Goal: Transaction & Acquisition: Download file/media

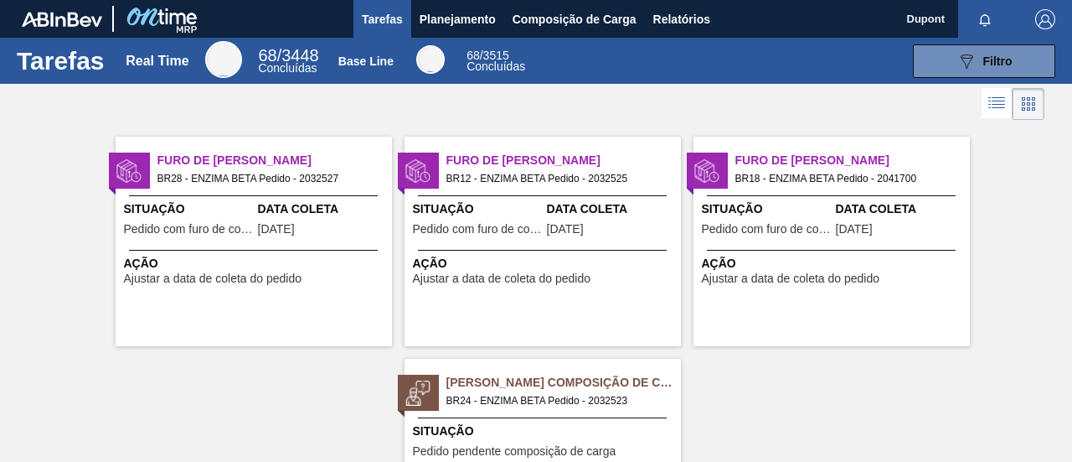
click at [1027, 103] on icon at bounding box center [1028, 104] width 20 height 20
click at [1000, 61] on span "Filtro" at bounding box center [997, 60] width 29 height 13
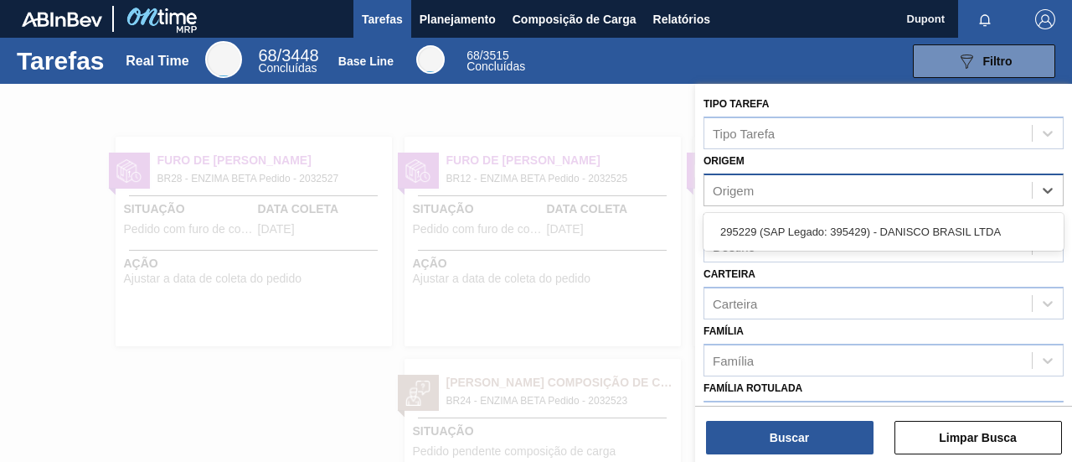
click at [799, 185] on div "Origem" at bounding box center [867, 190] width 327 height 24
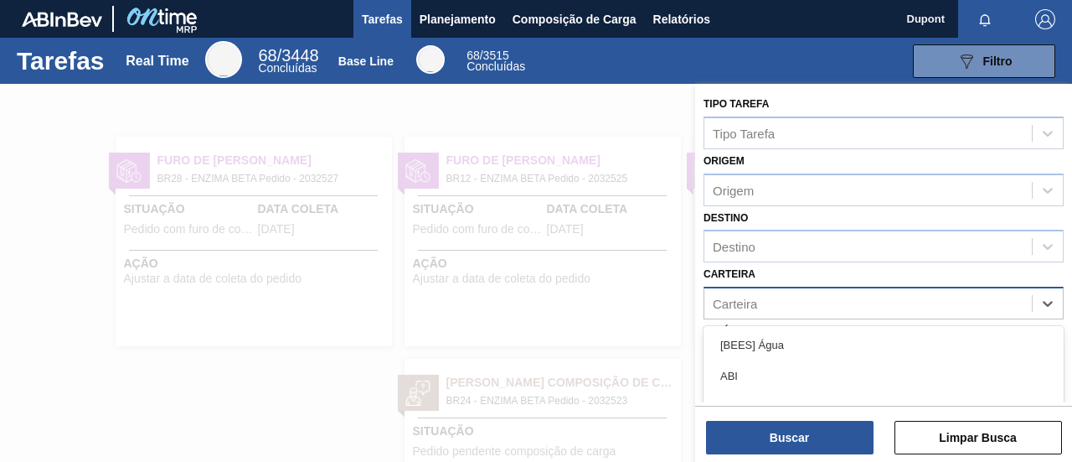
click at [769, 302] on div "Carteira" at bounding box center [867, 303] width 327 height 24
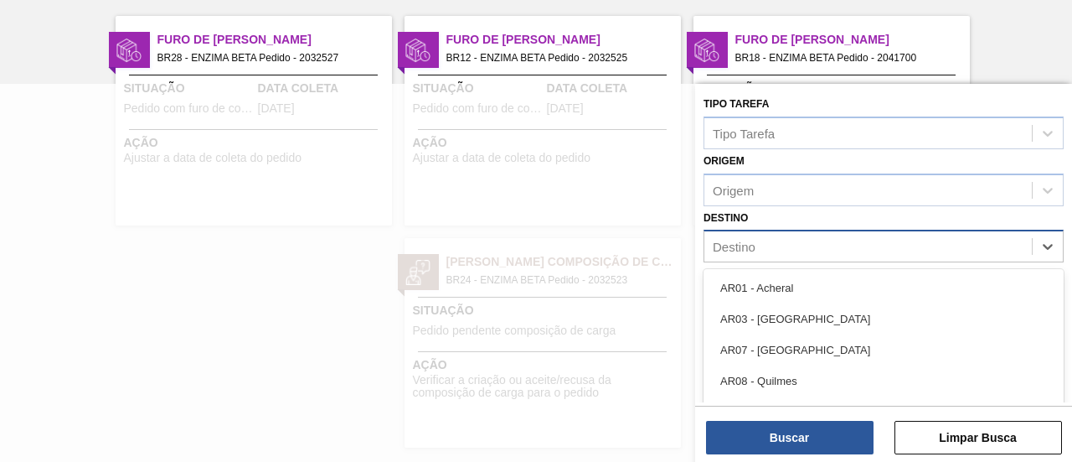
scroll to position [147, 0]
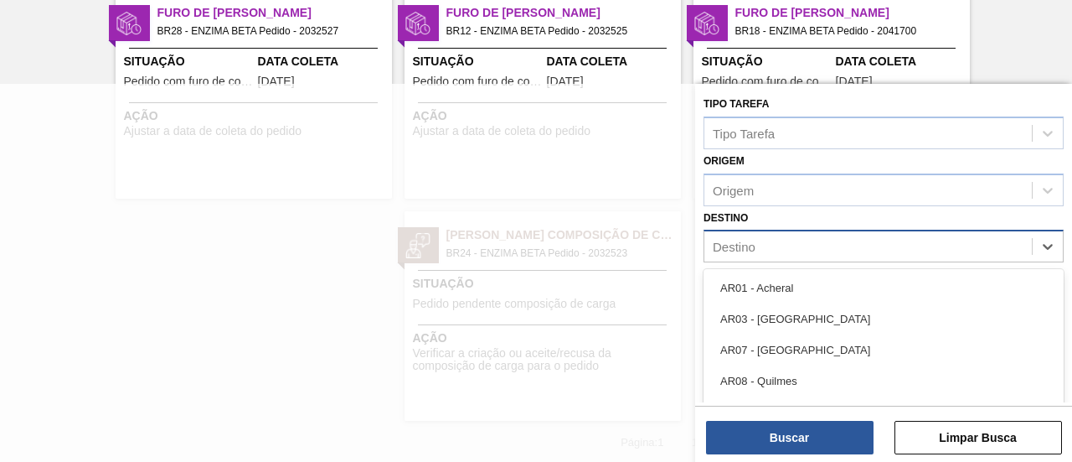
click at [774, 244] on div "Destino" at bounding box center [867, 247] width 327 height 24
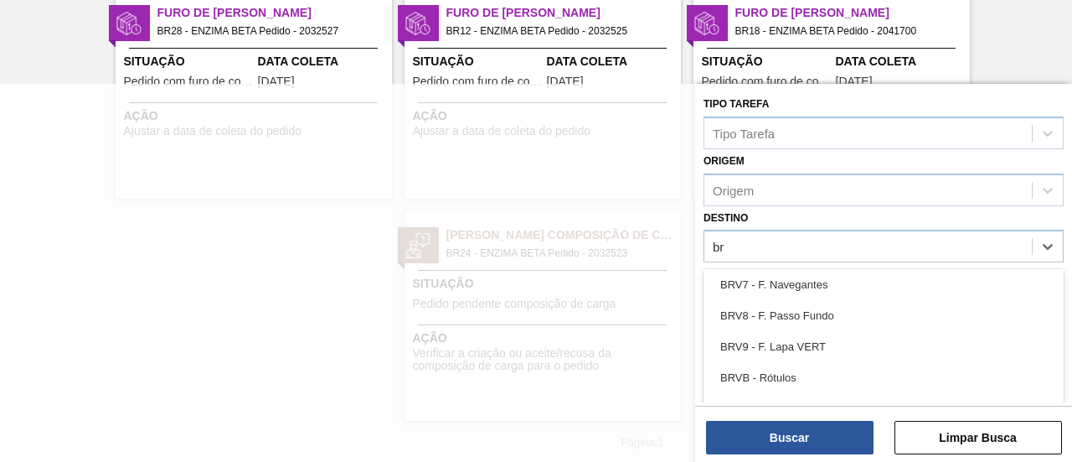
scroll to position [0, 0]
type input "br"
click at [265, 222] on div at bounding box center [536, 315] width 1072 height 462
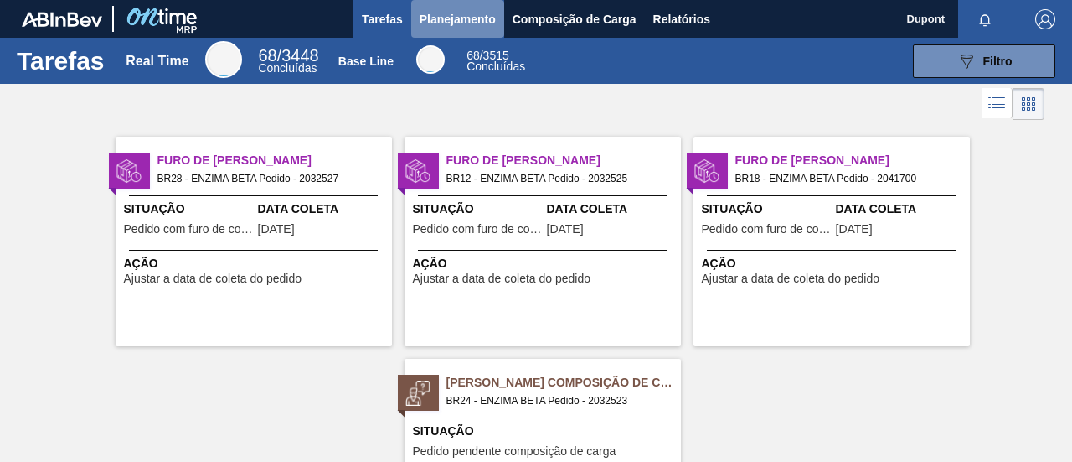
click at [462, 13] on span "Planejamento" at bounding box center [458, 19] width 76 height 20
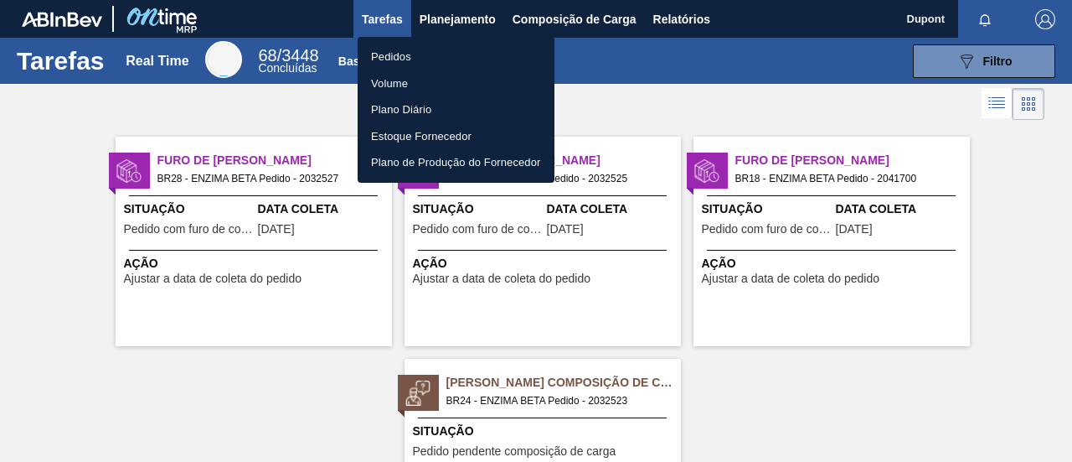
click at [438, 56] on li "Pedidos" at bounding box center [456, 57] width 197 height 27
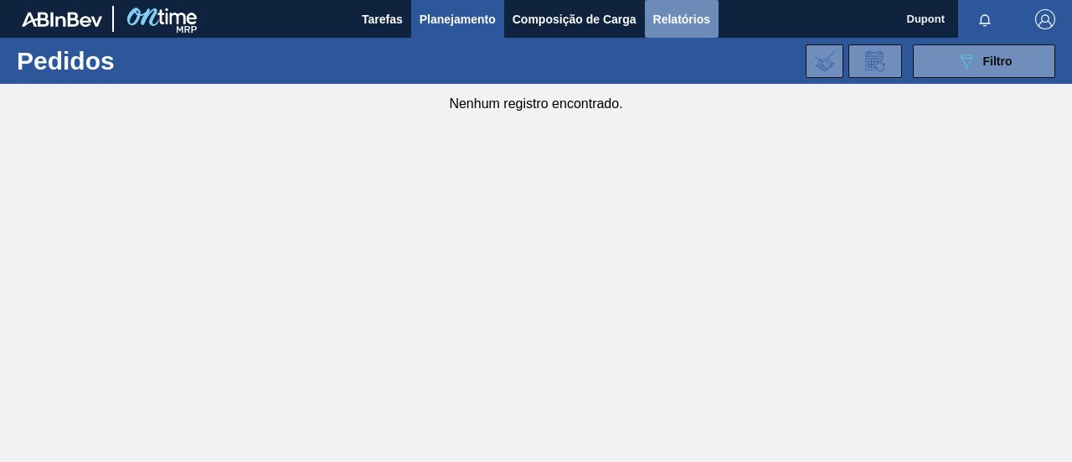
click at [704, 9] on span "Relatórios" at bounding box center [681, 19] width 57 height 20
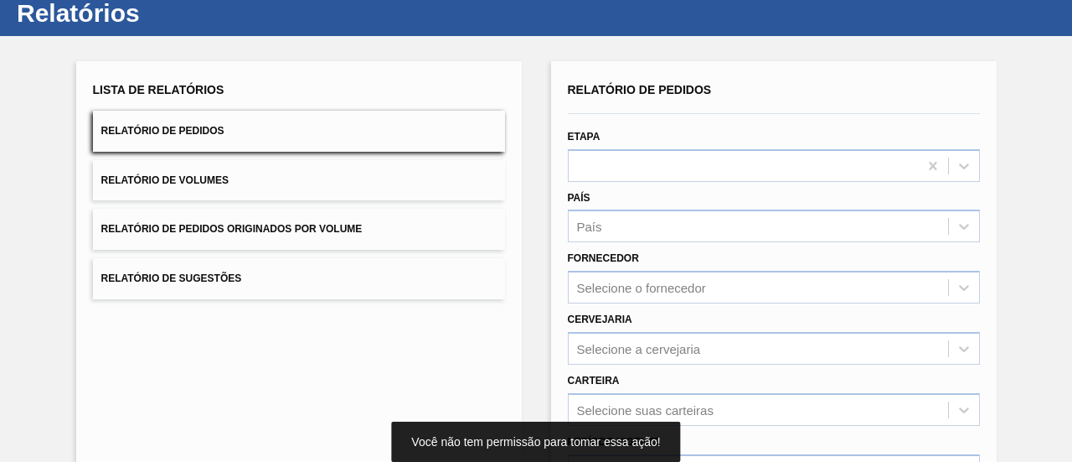
scroll to position [84, 0]
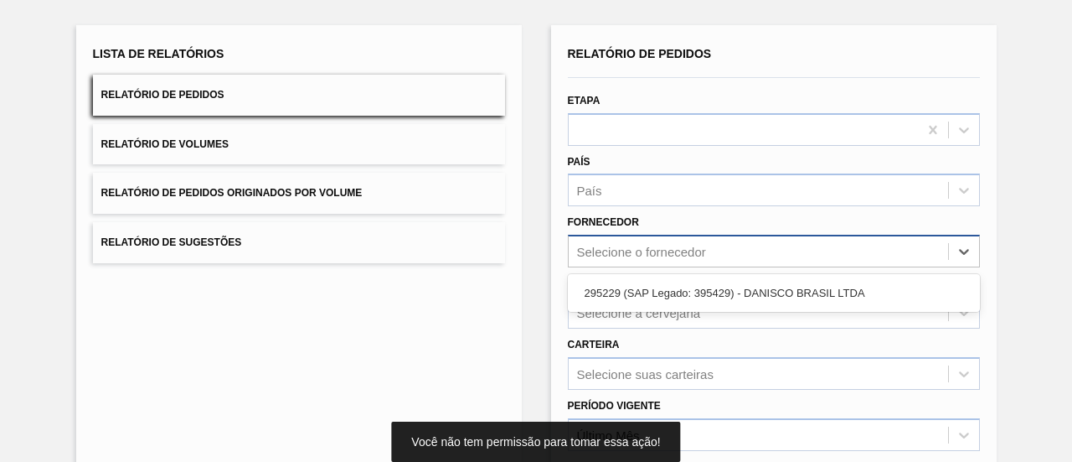
click at [680, 245] on div "Selecione o fornecedor" at bounding box center [641, 252] width 129 height 14
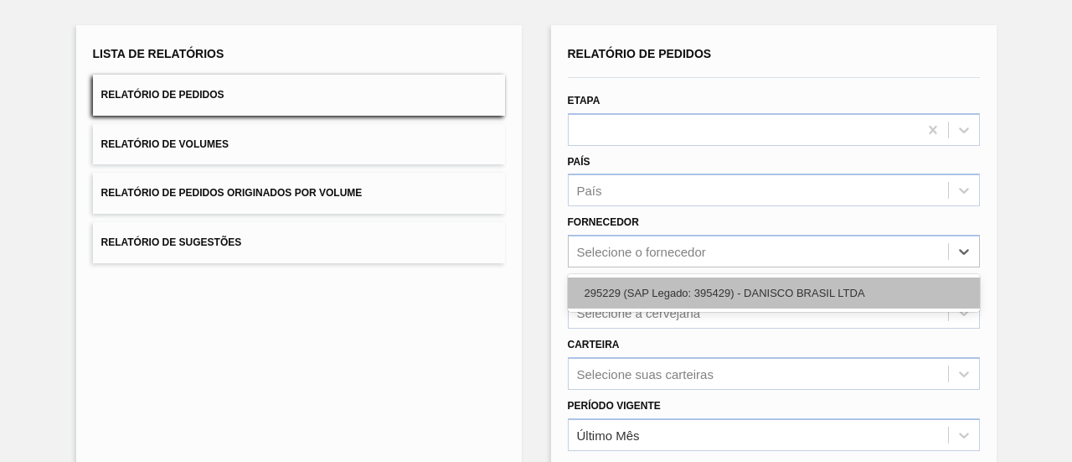
click at [686, 291] on div "295229 (SAP Legado: 395429) - DANISCO BRASIL LTDA" at bounding box center [774, 292] width 412 height 31
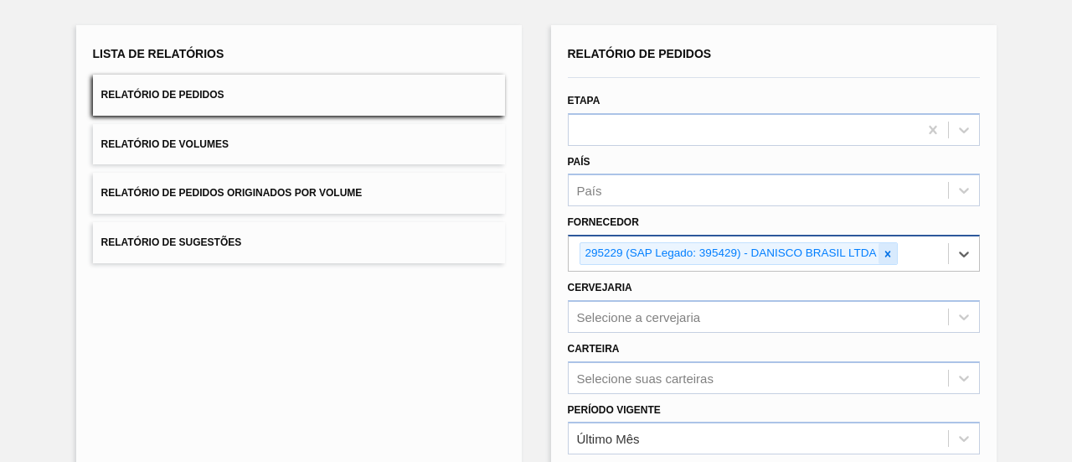
click at [888, 252] on icon at bounding box center [888, 253] width 6 height 6
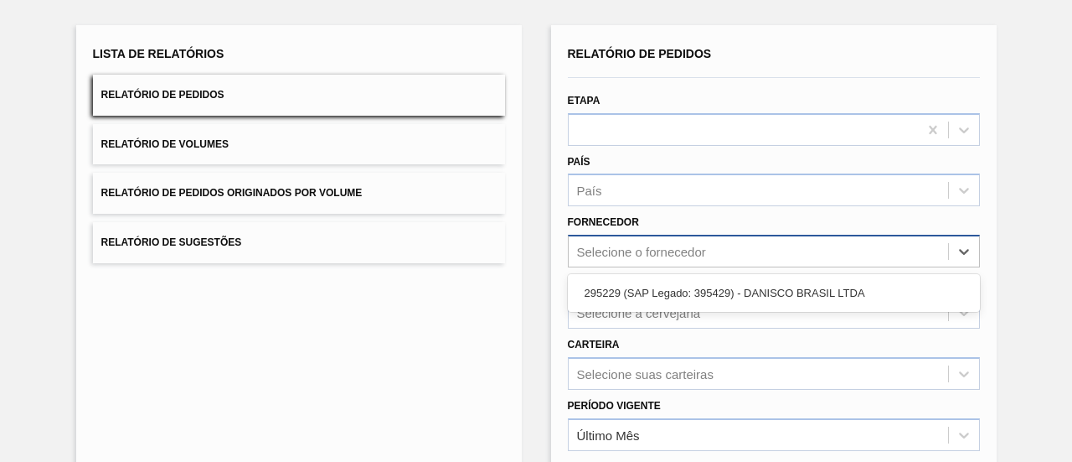
click at [883, 252] on div "Selecione o fornecedor" at bounding box center [758, 252] width 379 height 24
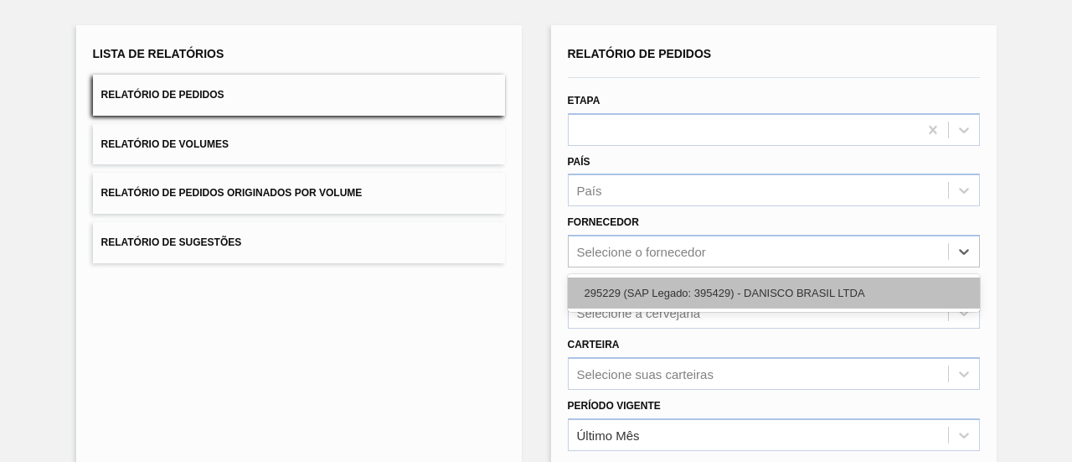
click at [702, 281] on div "295229 (SAP Legado: 395429) - DANISCO BRASIL LTDA" at bounding box center [774, 292] width 412 height 31
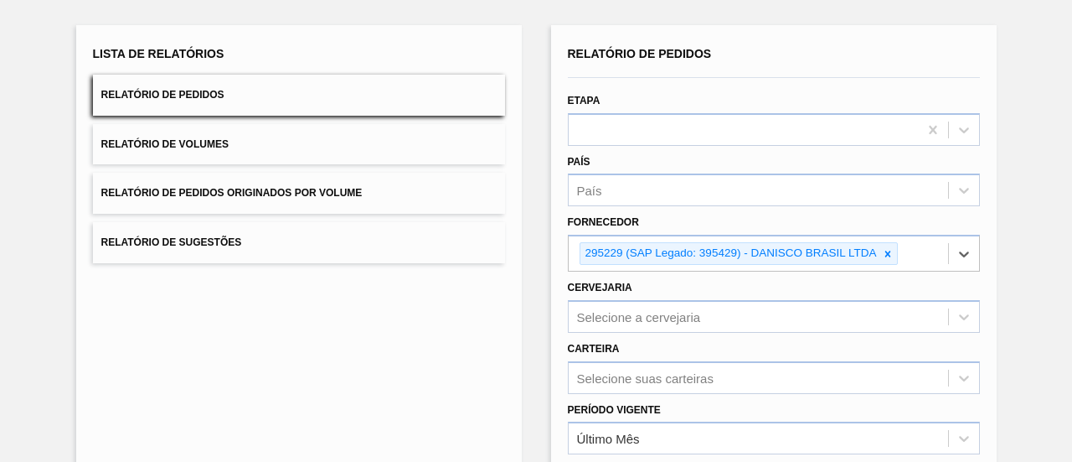
scroll to position [64, 0]
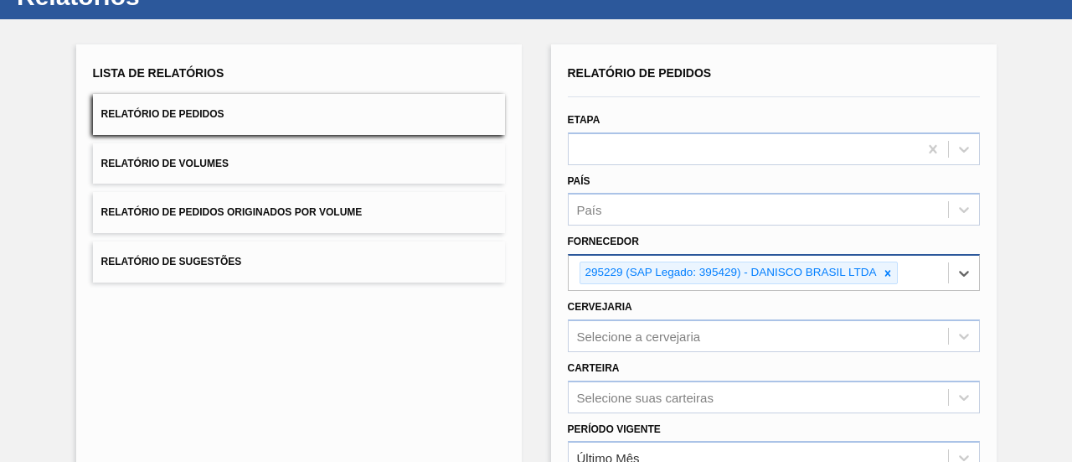
click at [887, 269] on icon at bounding box center [888, 273] width 12 height 12
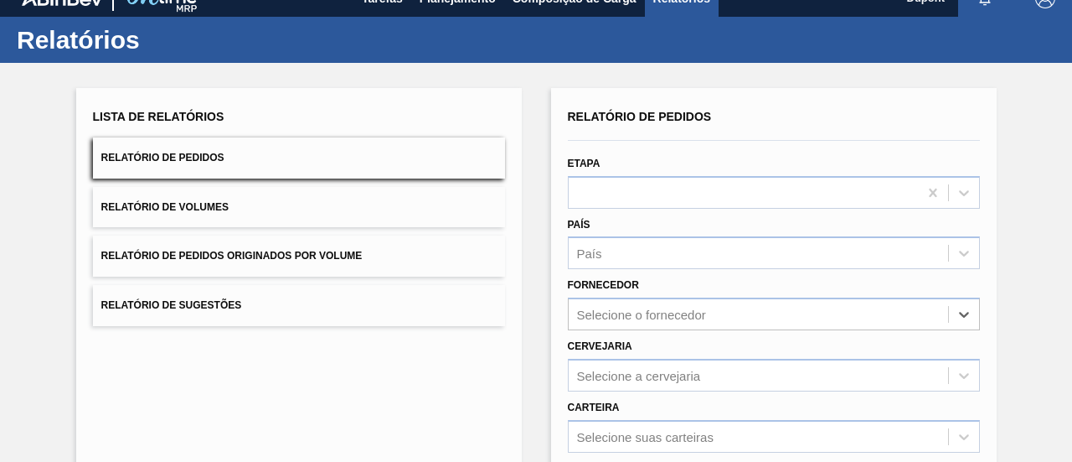
scroll to position [0, 0]
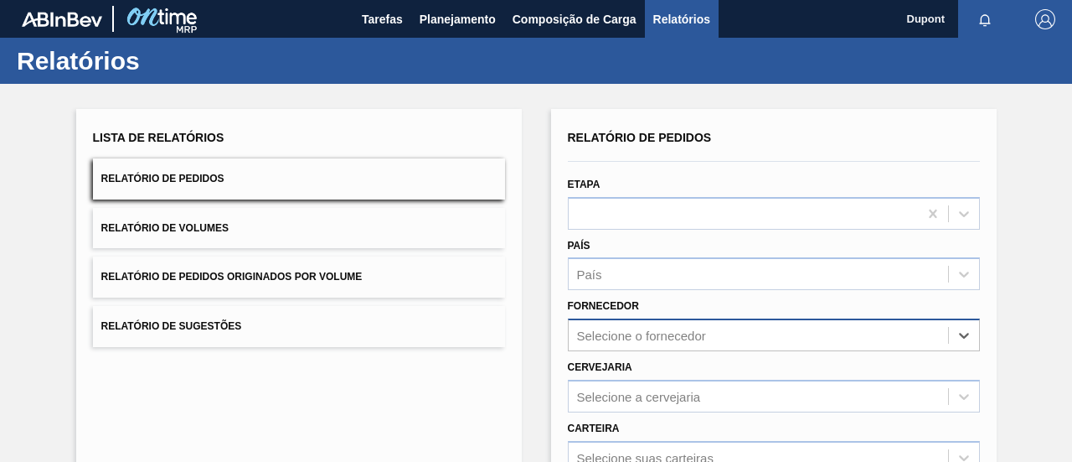
click at [729, 333] on div "Selecione o fornecedor" at bounding box center [758, 335] width 379 height 24
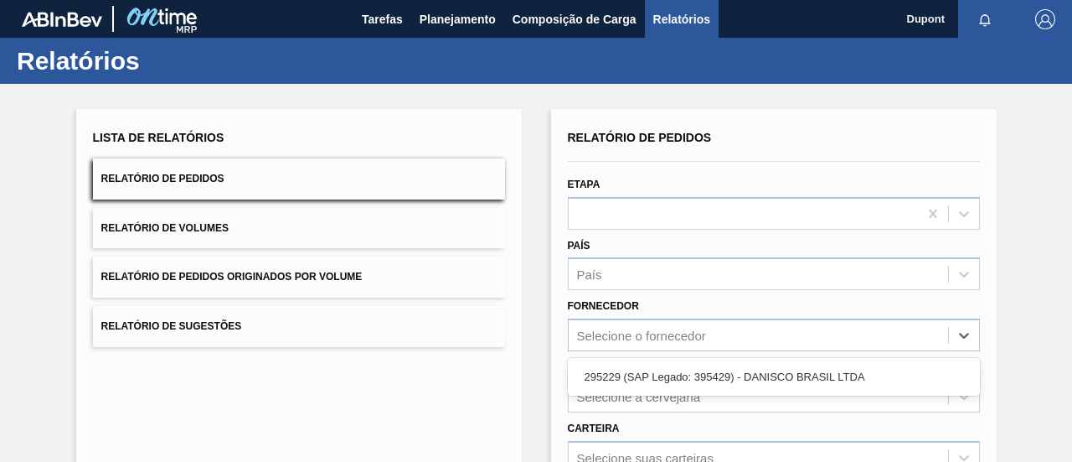
click at [930, 26] on span "Dupont" at bounding box center [926, 19] width 38 height 38
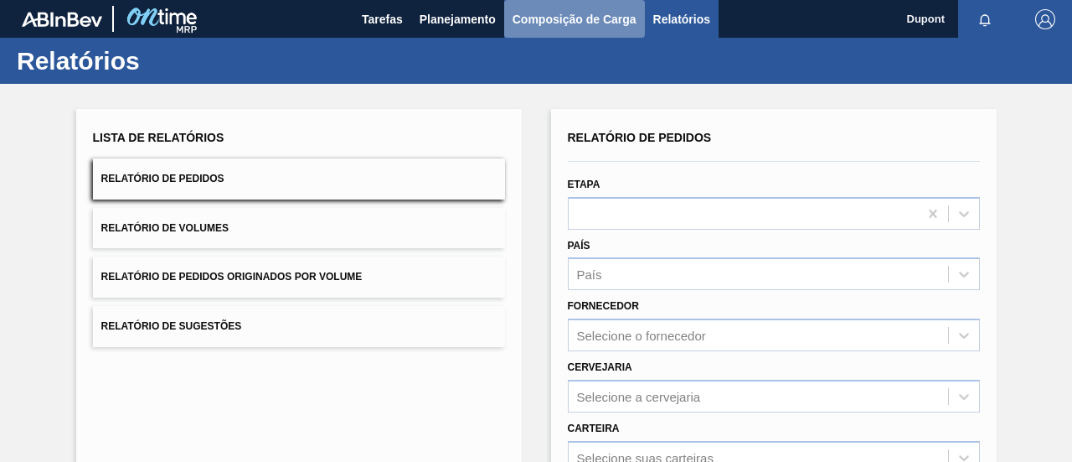
click at [571, 23] on span "Composição de Carga" at bounding box center [575, 19] width 124 height 20
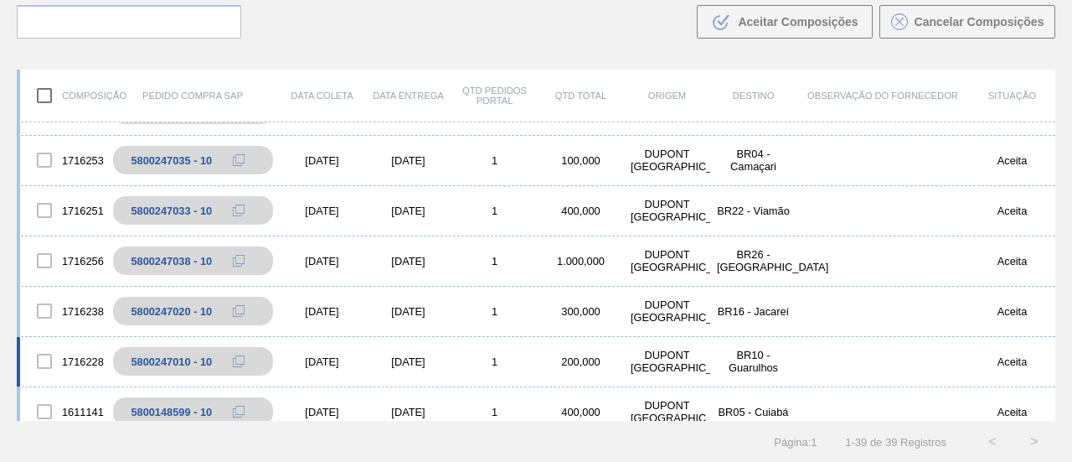
scroll to position [489, 0]
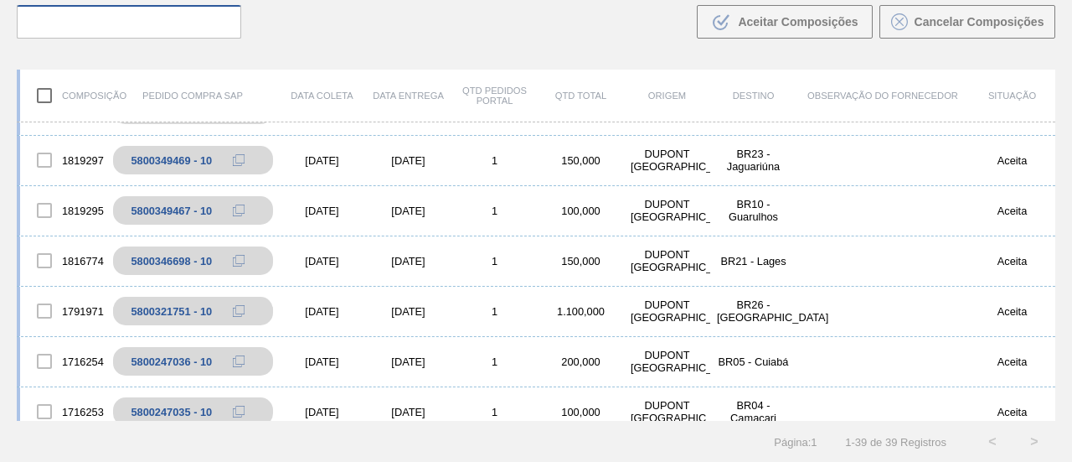
click at [136, 26] on input "text" at bounding box center [129, 22] width 224 height 34
paste input "2041378"
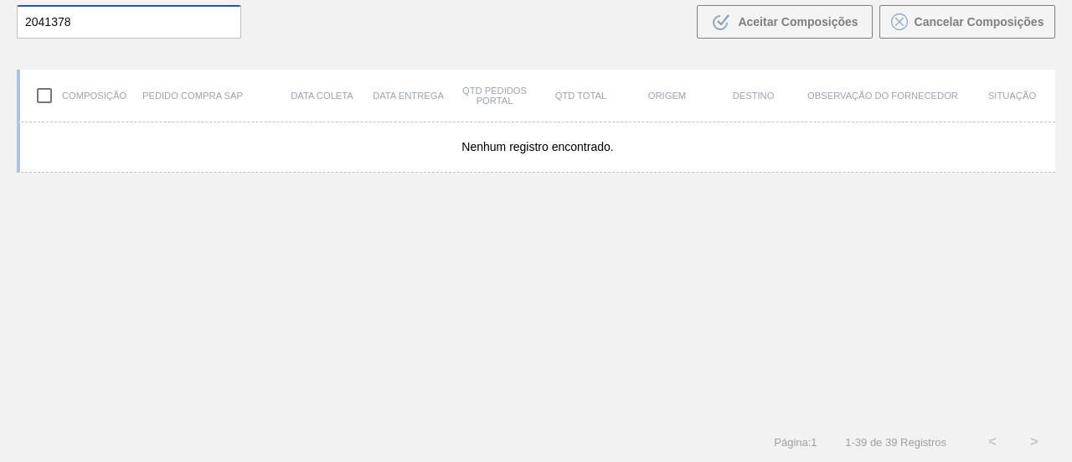
scroll to position [0, 0]
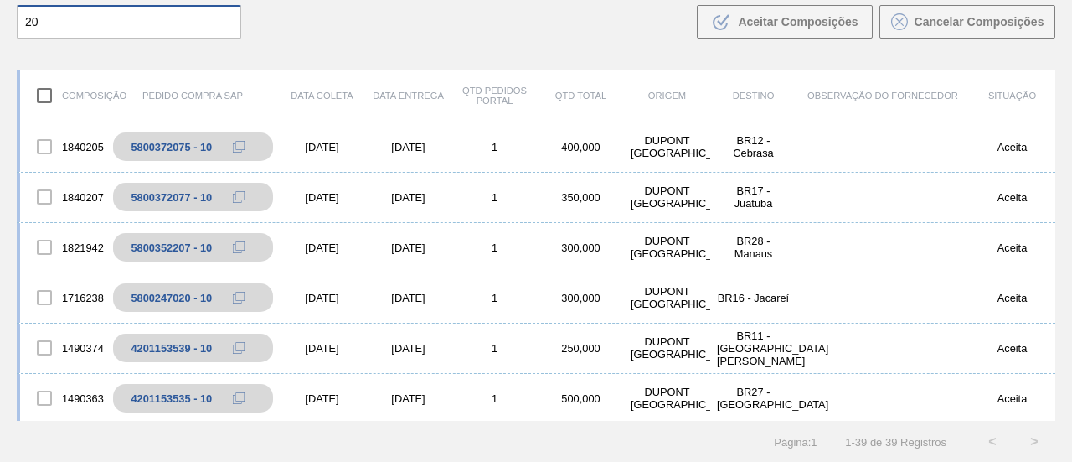
type input "2"
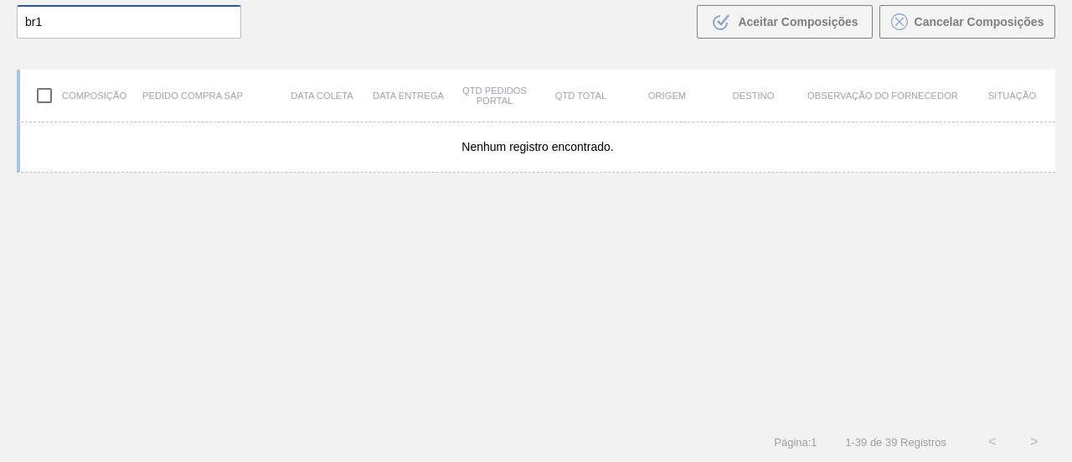
type input "br13"
drag, startPoint x: 180, startPoint y: 21, endPoint x: 0, endPoint y: 13, distance: 180.2
click at [0, 21] on div "Buscar br13 .b{fill:var(--color-action-default)} Aceitar Composições Cancelar C…" at bounding box center [536, 9] width 1072 height 91
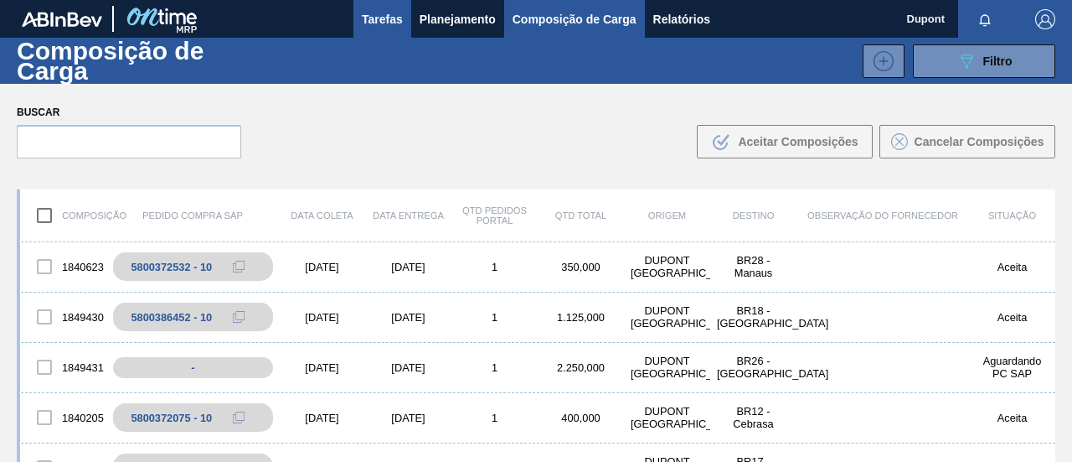
click at [380, 14] on span "Tarefas" at bounding box center [382, 19] width 41 height 20
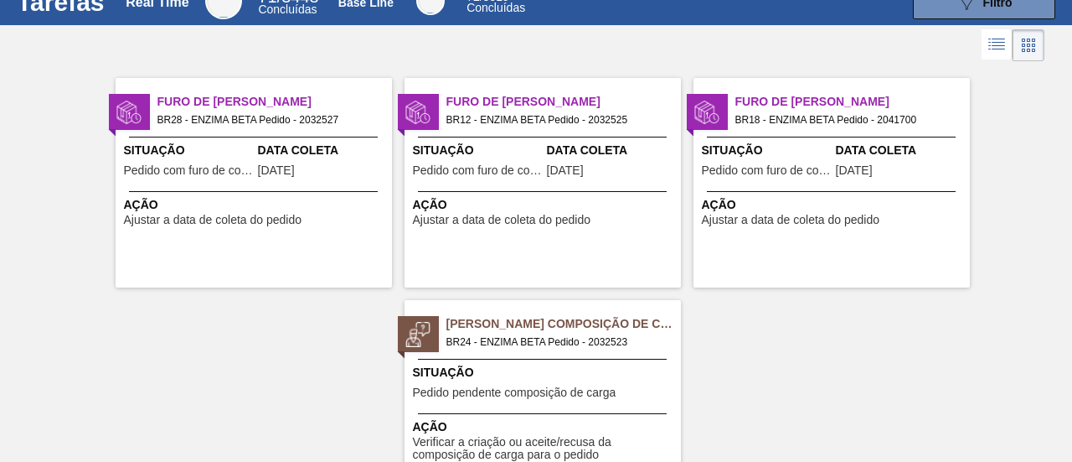
scroll to position [84, 0]
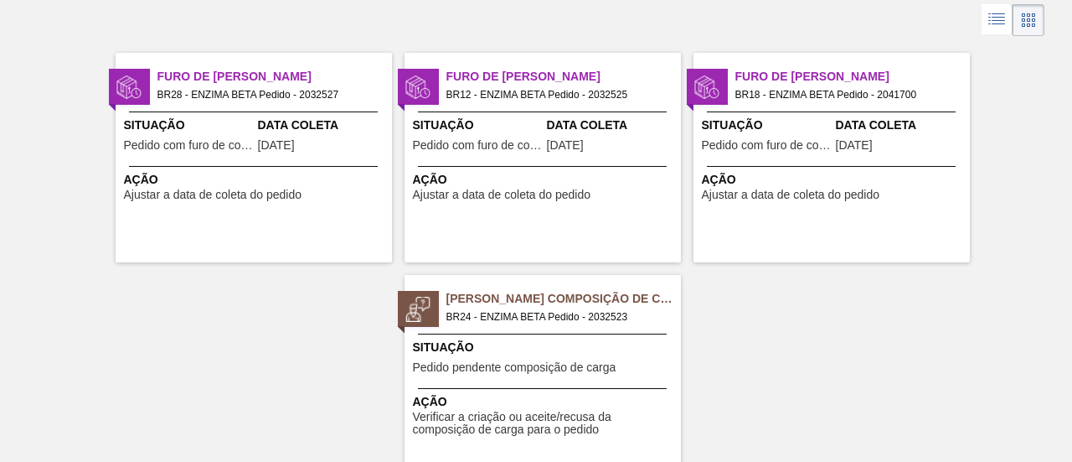
click at [771, 153] on div "Situação Pedido com furo de coleta" at bounding box center [767, 136] width 130 height 41
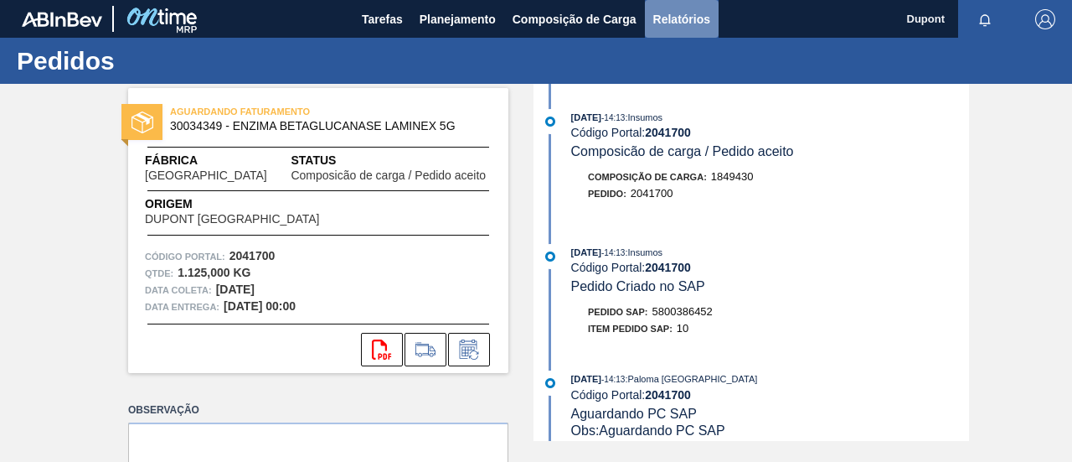
click at [695, 23] on span "Relatórios" at bounding box center [681, 19] width 57 height 20
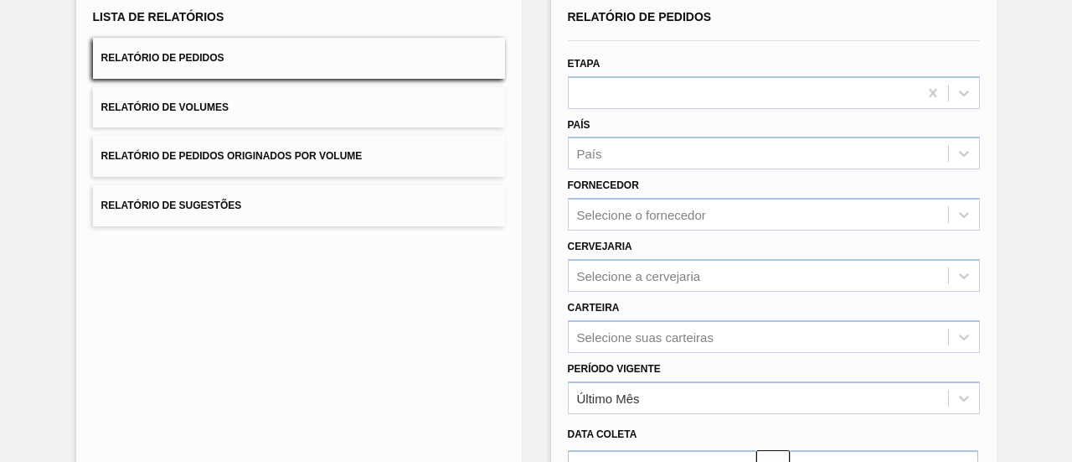
scroll to position [84, 0]
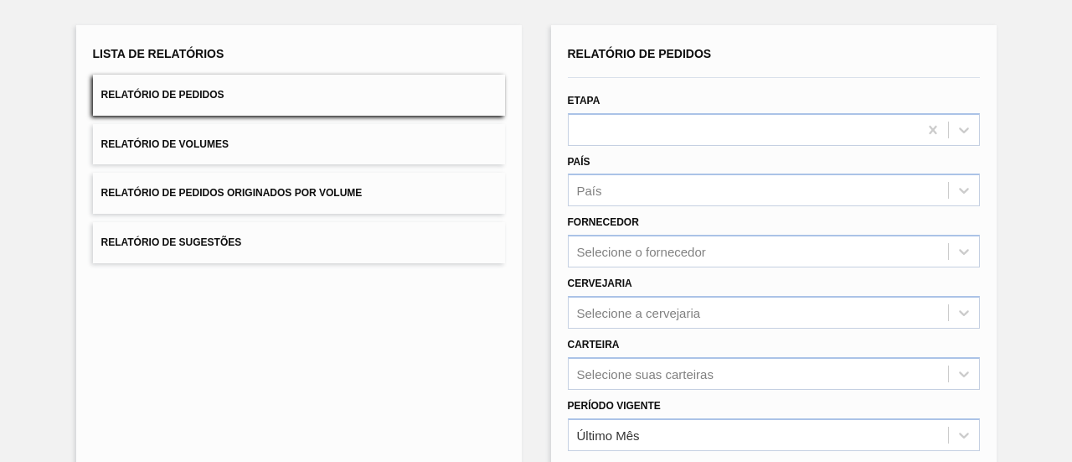
click at [195, 90] on span "Relatório de Pedidos" at bounding box center [162, 95] width 123 height 12
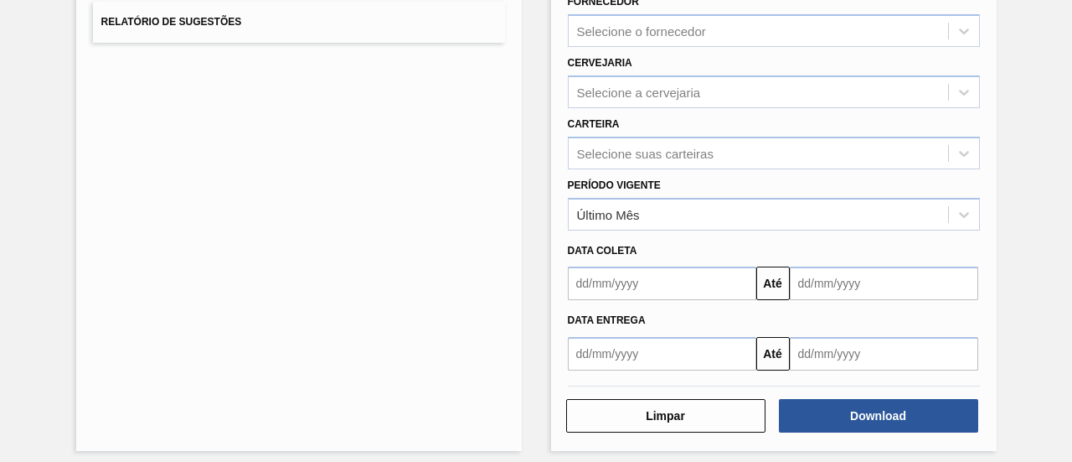
scroll to position [312, 0]
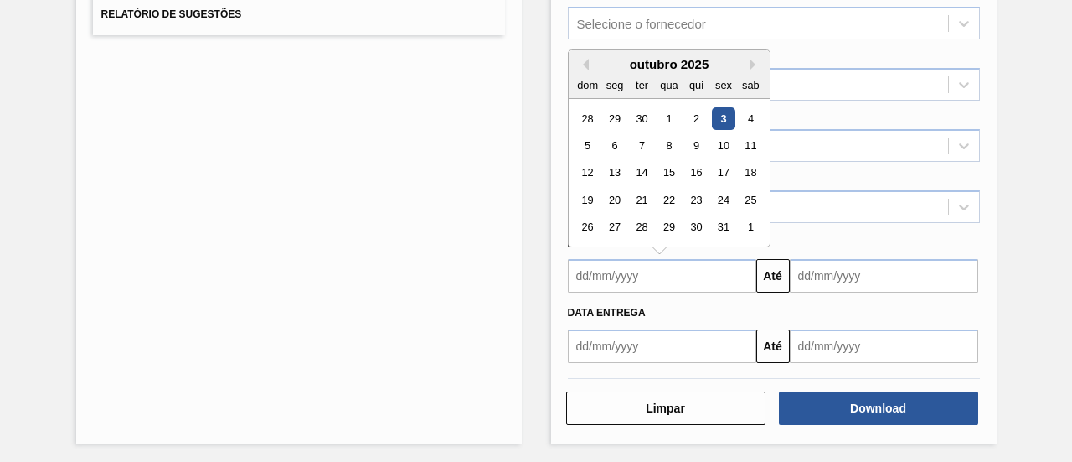
click at [695, 270] on input "text" at bounding box center [662, 276] width 188 height 34
click at [580, 64] on button "Previous Month" at bounding box center [583, 65] width 12 height 12
click at [585, 202] on div "21" at bounding box center [587, 199] width 23 height 23
type input "[DATE]"
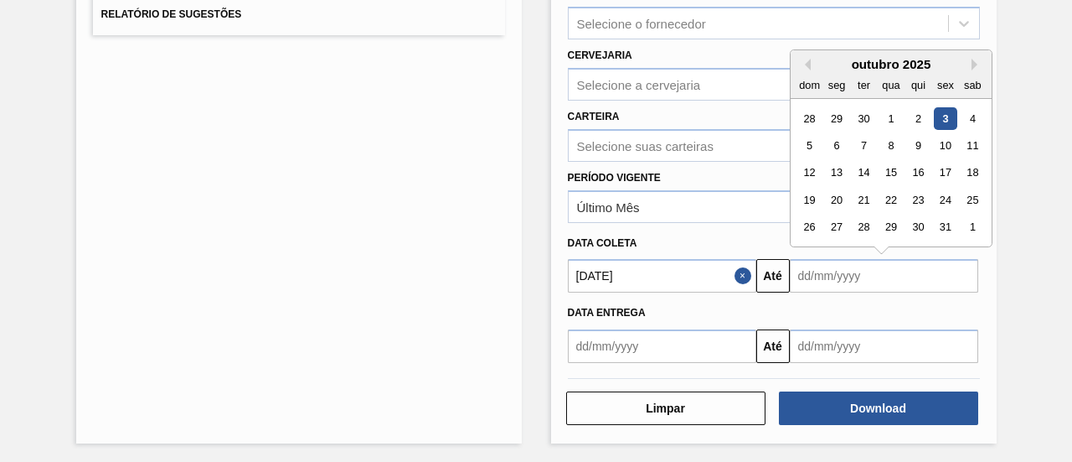
click at [858, 272] on input "text" at bounding box center [884, 276] width 188 height 34
click at [972, 63] on button "Next Month" at bounding box center [978, 65] width 12 height 12
click at [918, 116] on div "4" at bounding box center [917, 118] width 23 height 23
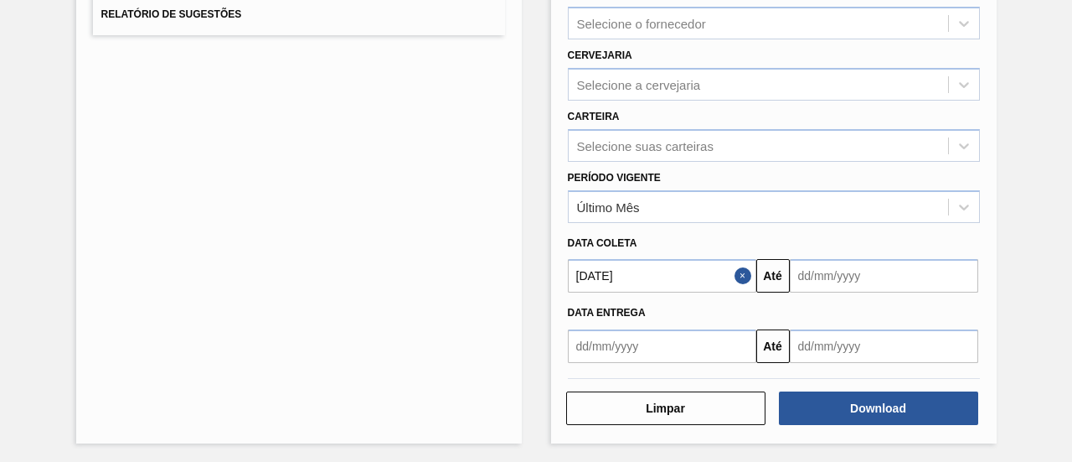
type input "[DATE]"
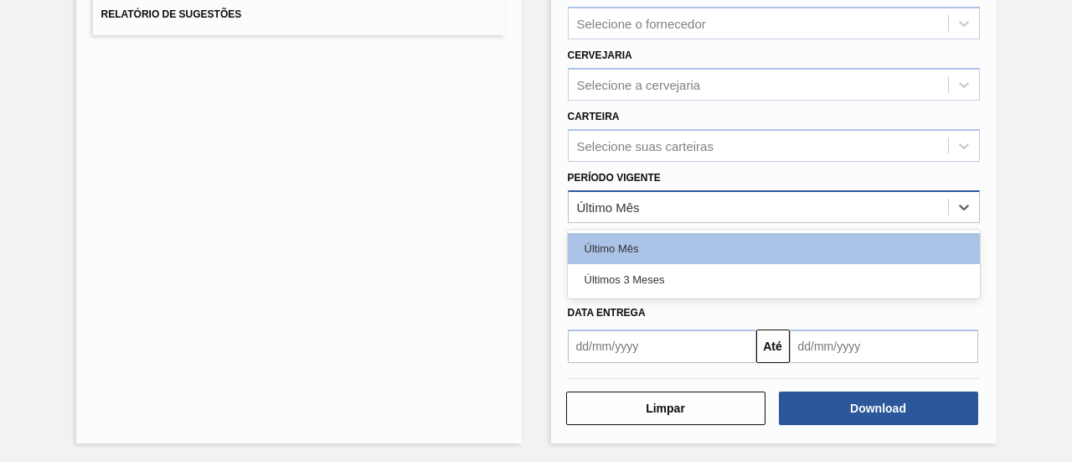
click at [890, 205] on div "Último Mês" at bounding box center [758, 206] width 379 height 24
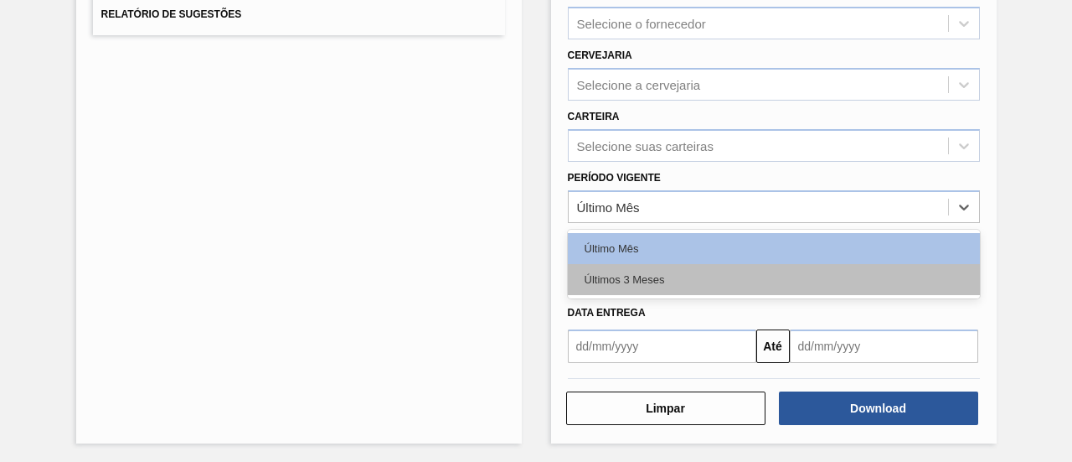
click at [799, 266] on div "Últimos 3 Meses" at bounding box center [774, 279] width 412 height 31
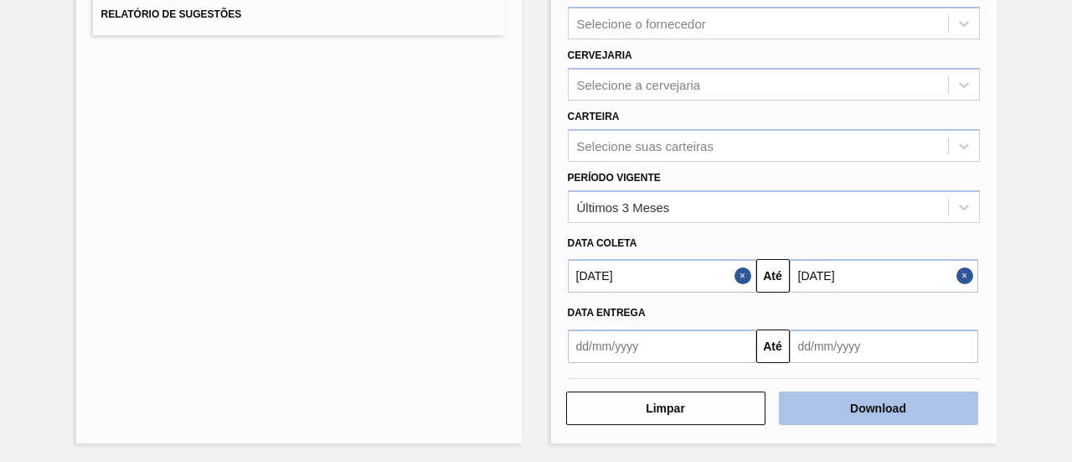
click at [878, 406] on button "Download" at bounding box center [878, 408] width 199 height 34
